Goal: Task Accomplishment & Management: Manage account settings

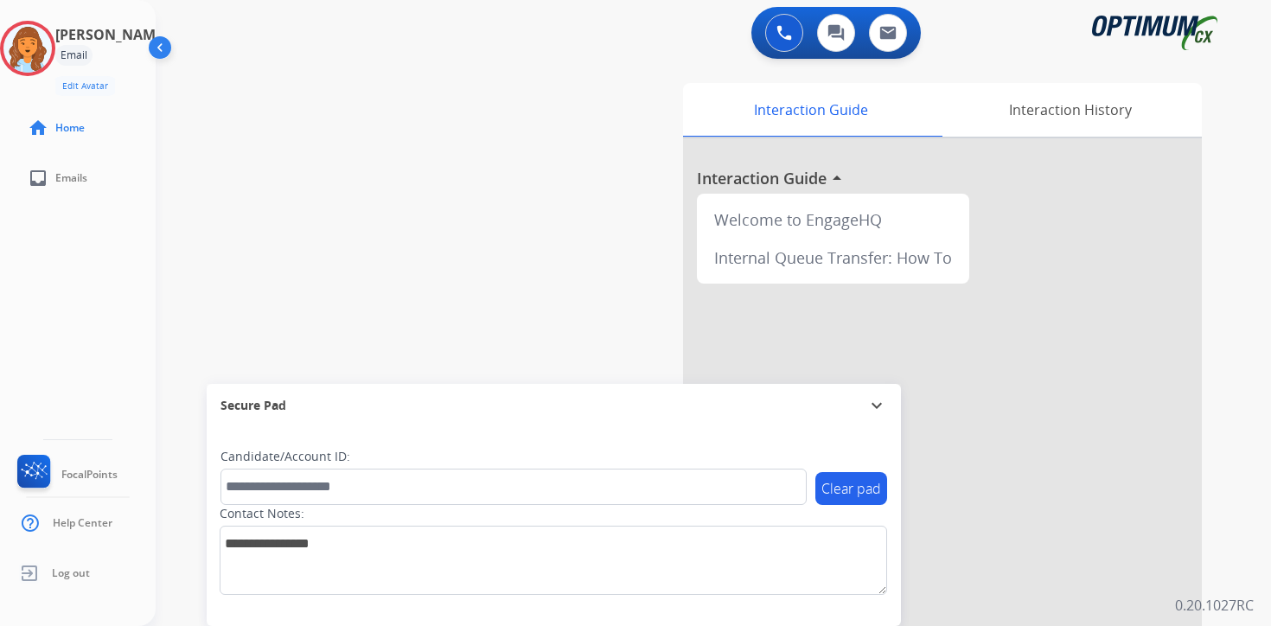
click at [823, 616] on div "Clear pad Candidate/Account ID: Contact Notes:" at bounding box center [554, 526] width 694 height 199
click at [48, 53] on img at bounding box center [27, 48] width 48 height 48
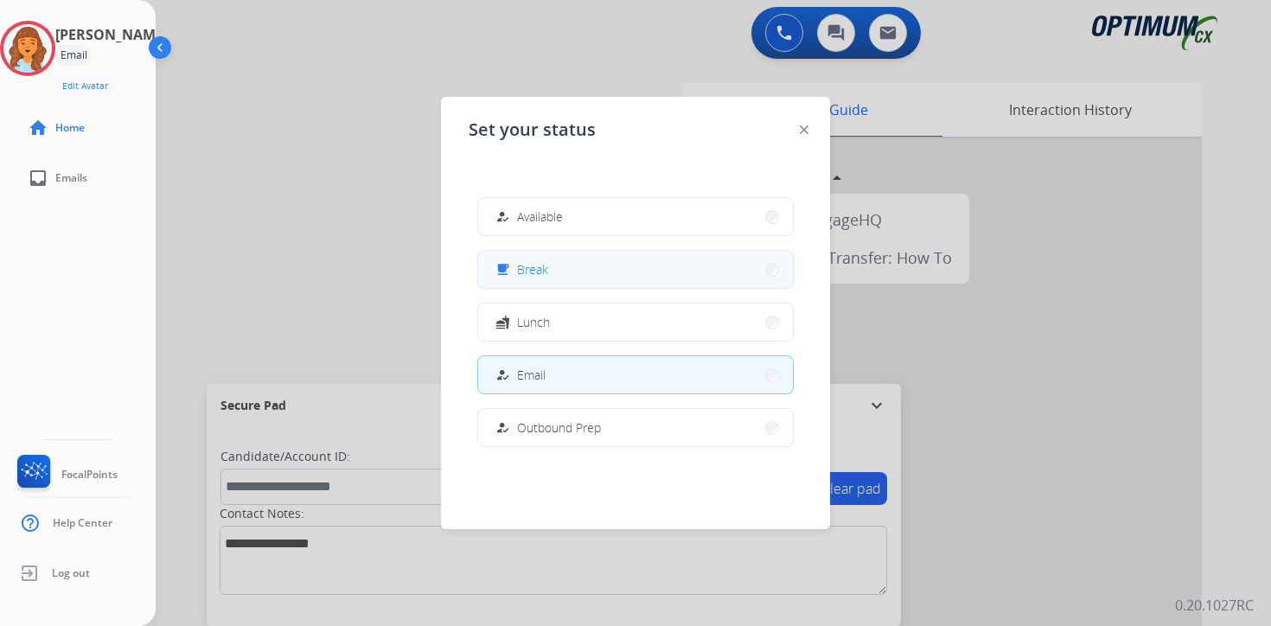
click at [527, 263] on span "Break" at bounding box center [532, 269] width 31 height 18
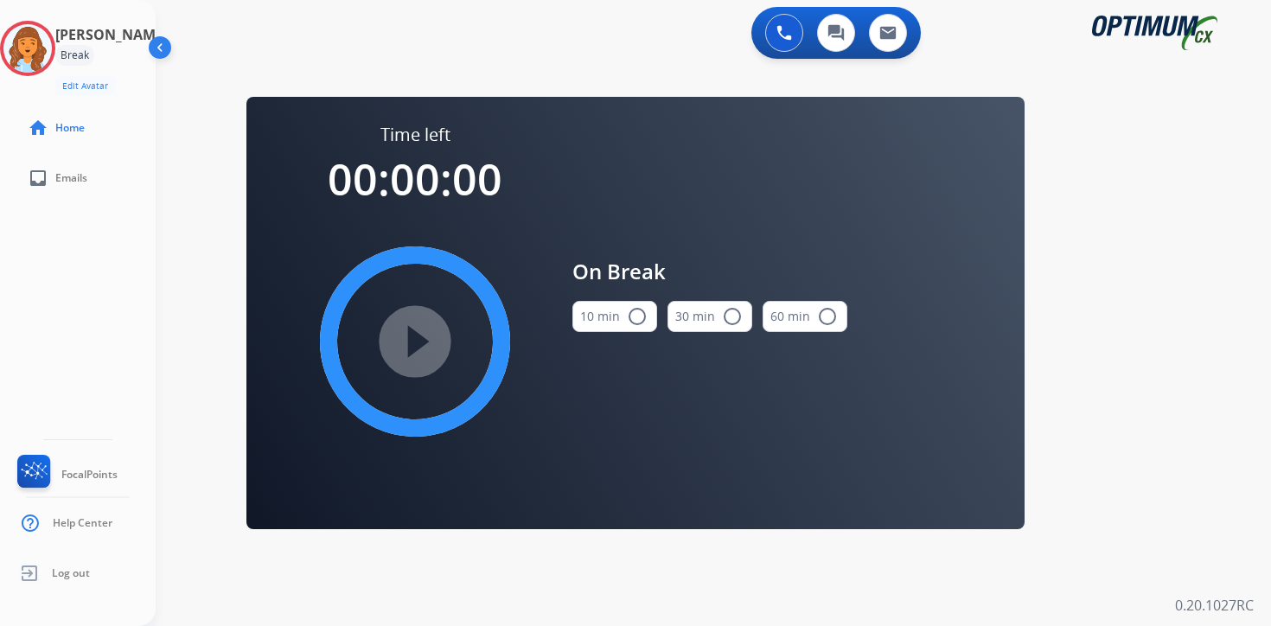
click at [1167, 466] on div "0 Voice Interactions 0 Chat Interactions 0 Email Interactions swap_horiz Break …" at bounding box center [713, 313] width 1115 height 626
click at [42, 41] on img at bounding box center [27, 48] width 48 height 48
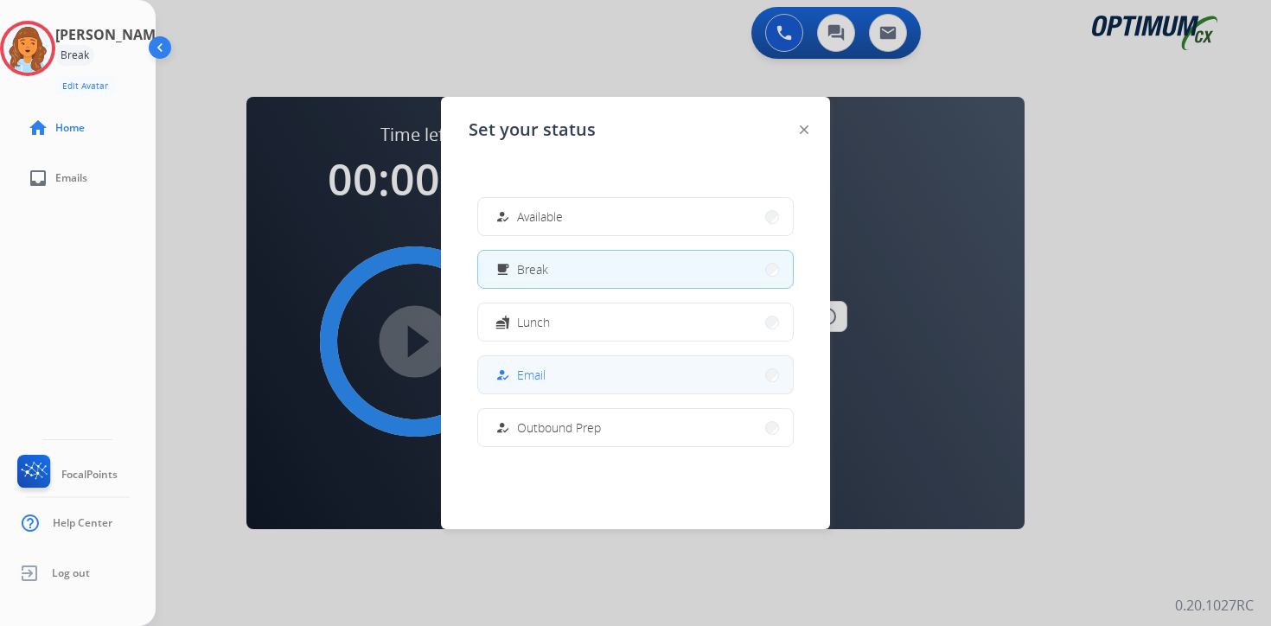
click at [527, 375] on span "Email" at bounding box center [531, 375] width 29 height 18
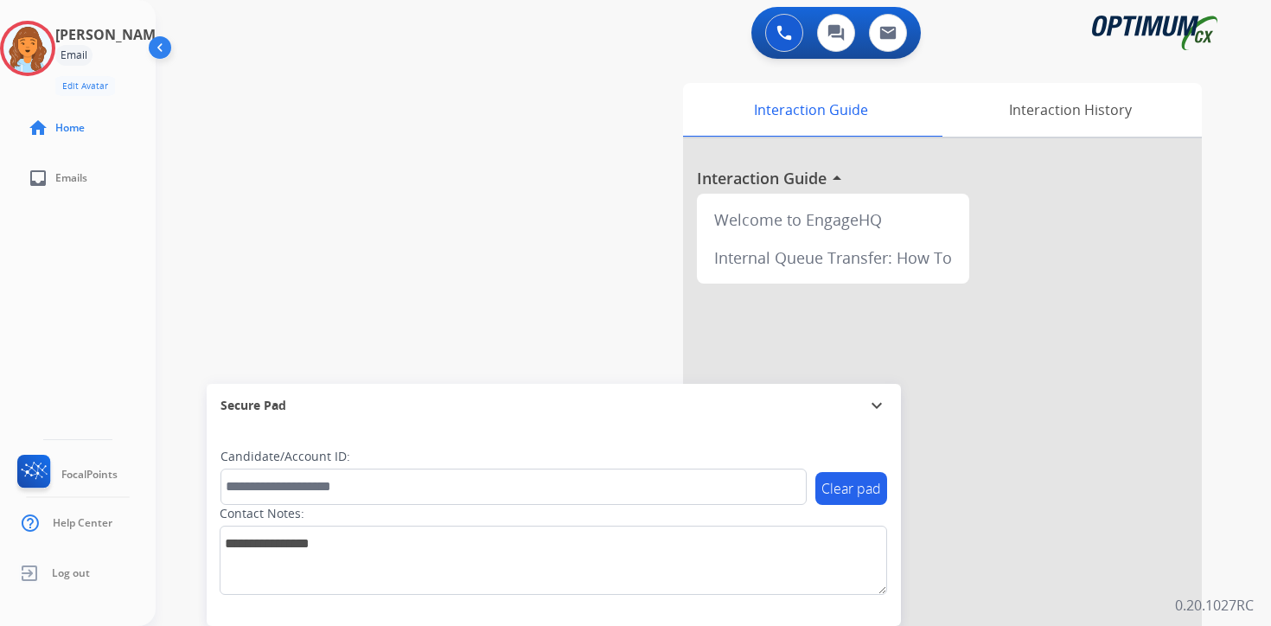
click at [1246, 508] on div "0 Voice Interactions 0 Chat Interactions 0 Email Interactions swap_horiz Break …" at bounding box center [713, 313] width 1115 height 626
click at [42, 58] on img at bounding box center [27, 48] width 48 height 48
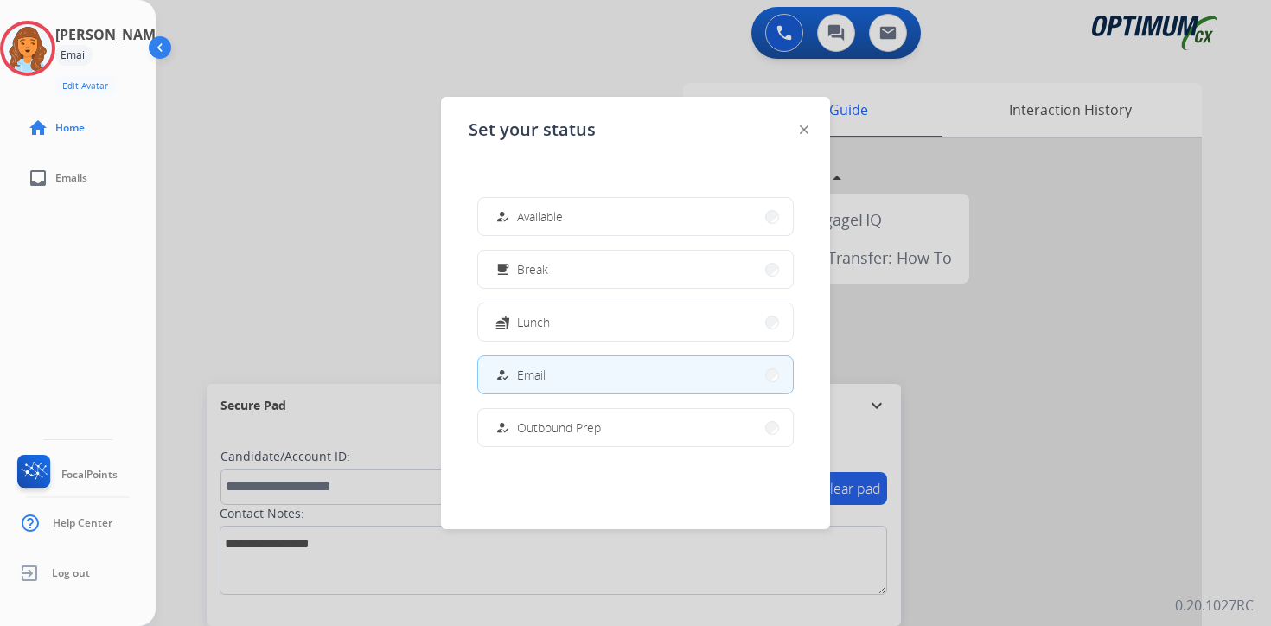
scroll to position [431, 0]
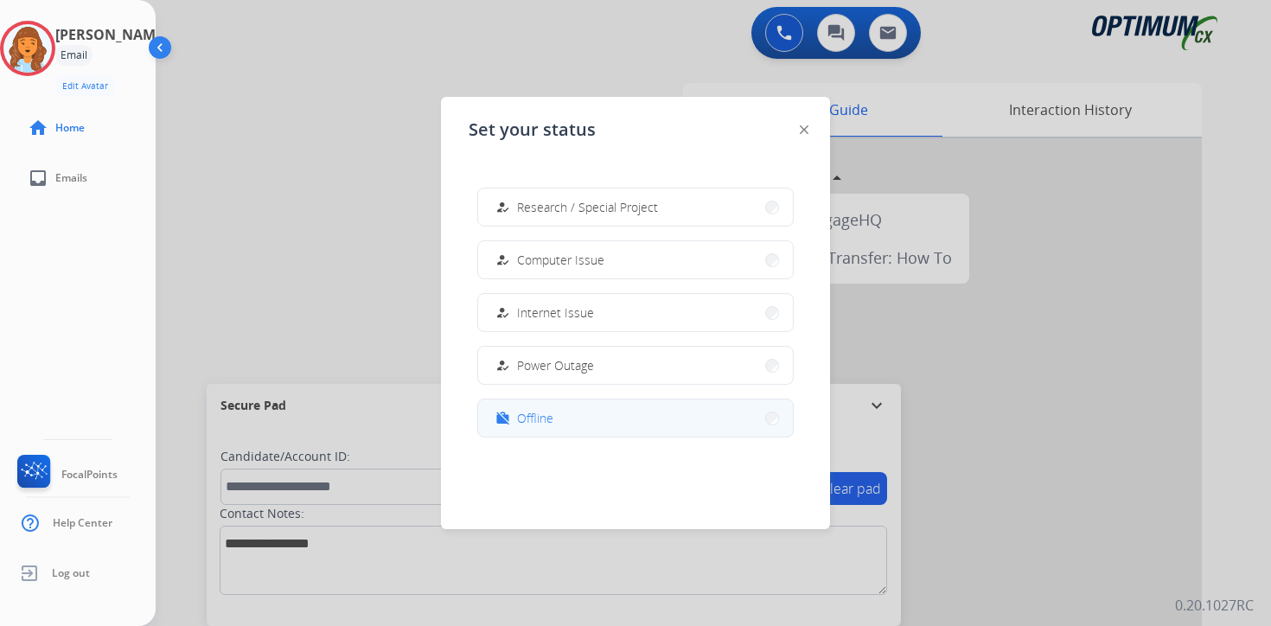
click at [562, 407] on button "work_off Offline" at bounding box center [635, 417] width 315 height 37
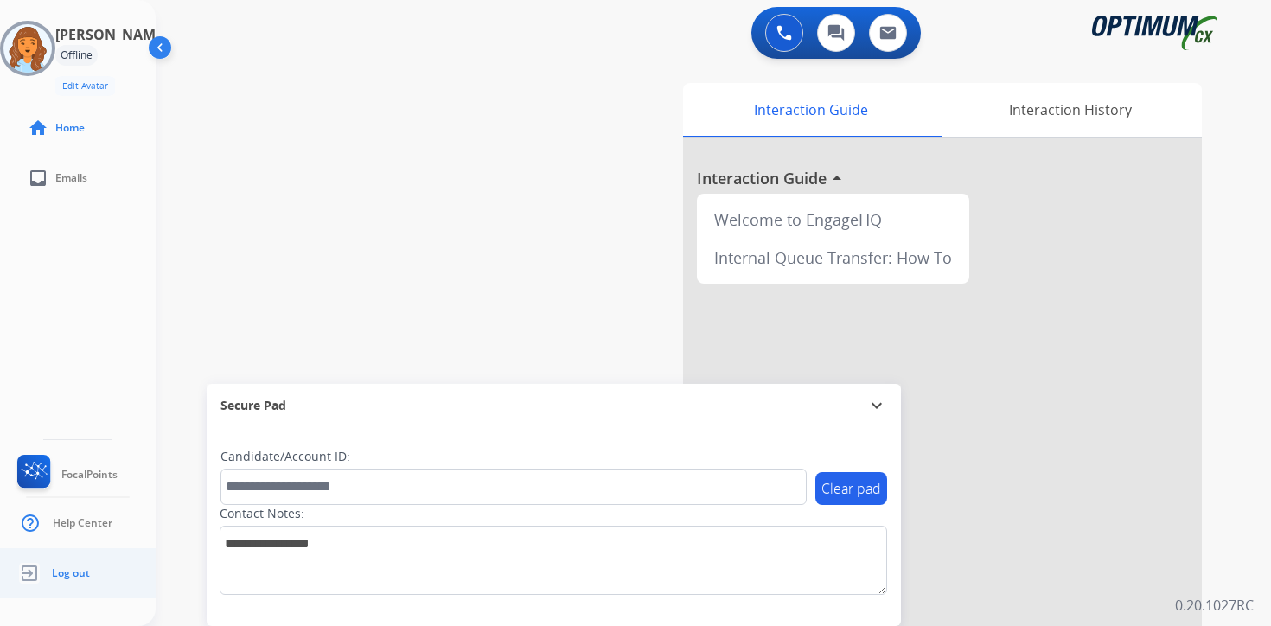
click at [72, 574] on span "Log out" at bounding box center [71, 573] width 38 height 14
